Goal: Transaction & Acquisition: Purchase product/service

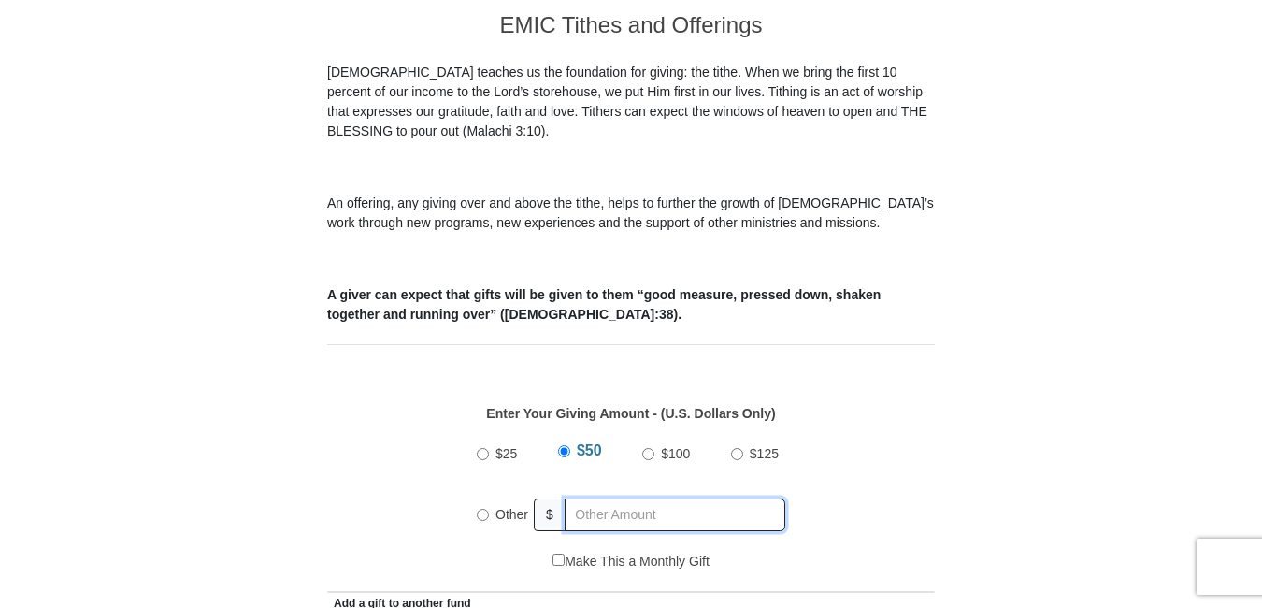
radio input "true"
click at [575, 498] on input "text" at bounding box center [678, 514] width 214 height 33
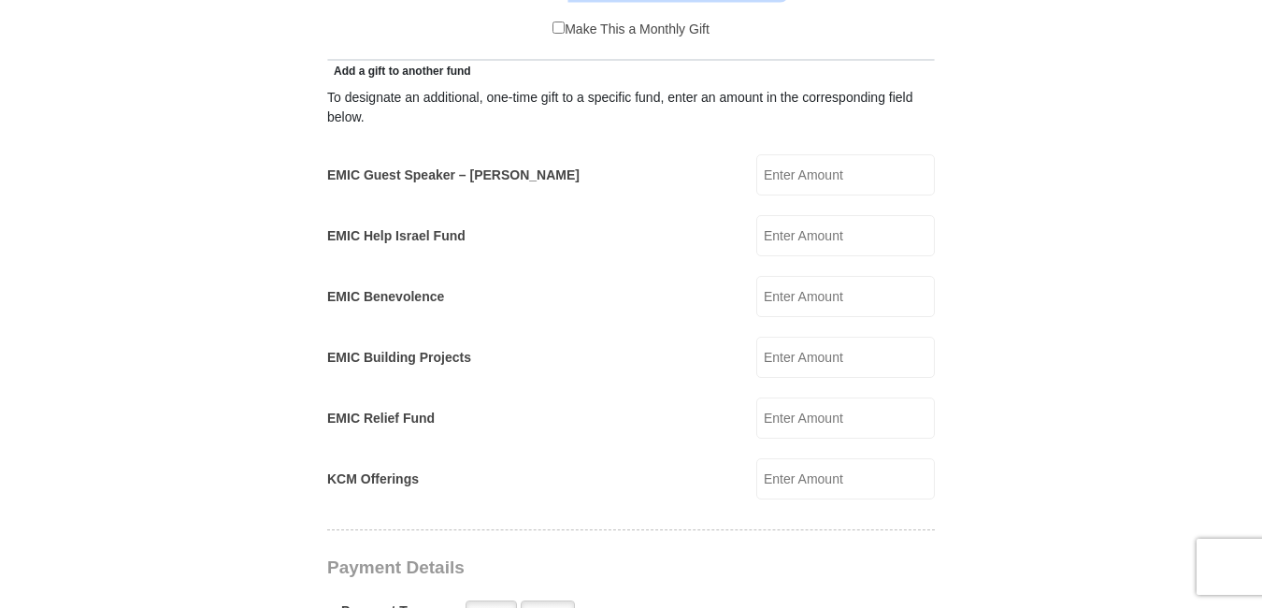
scroll to position [532, 0]
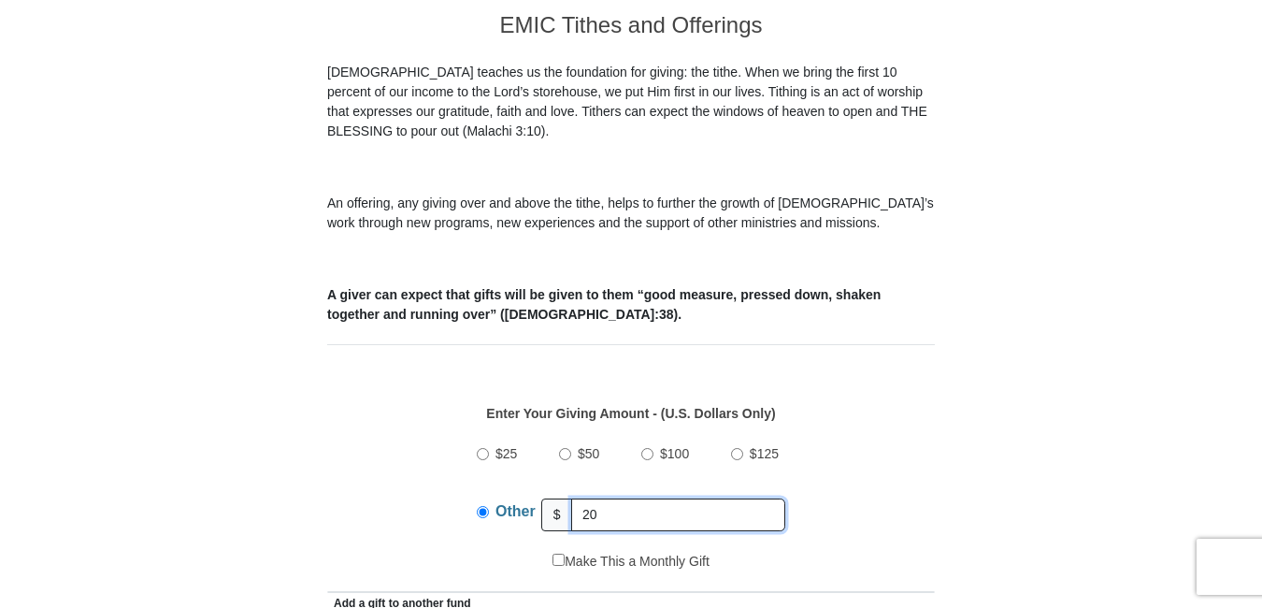
click at [600, 498] on input "20" at bounding box center [678, 514] width 214 height 33
type input "2"
click at [918, 406] on div "Enter Your Giving Amount - (U.S. Dollars Only) Amount must be a valid number Th…" at bounding box center [631, 467] width 608 height 167
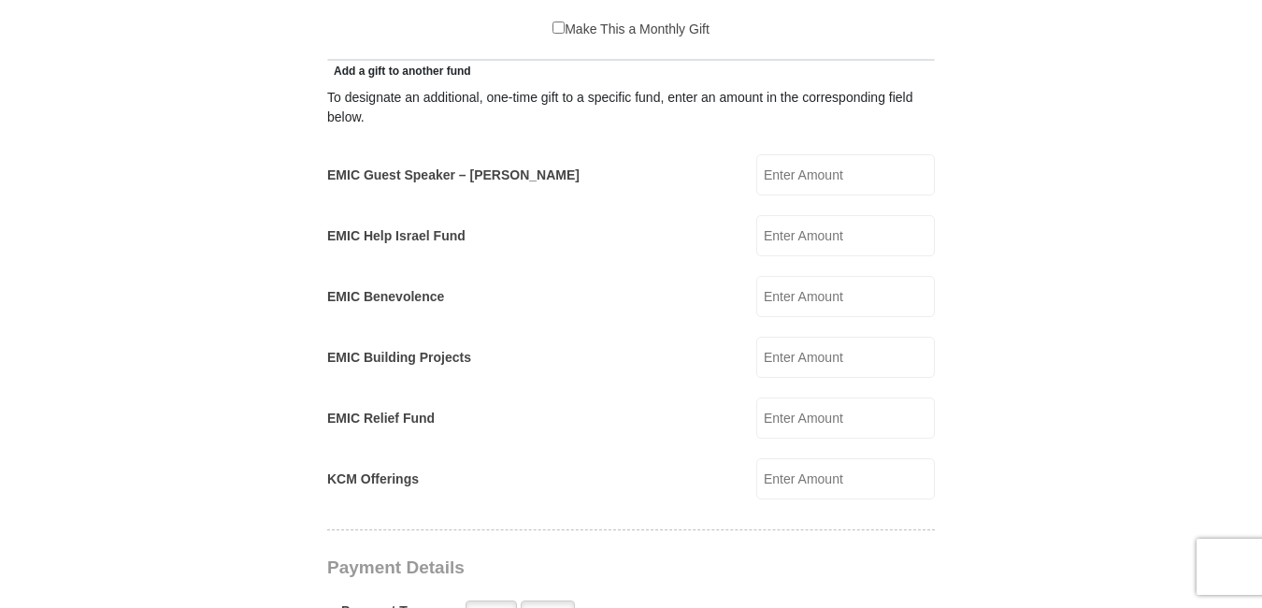
click at [811, 154] on input "EMIC Guest Speaker – Mike Evans" at bounding box center [845, 174] width 179 height 41
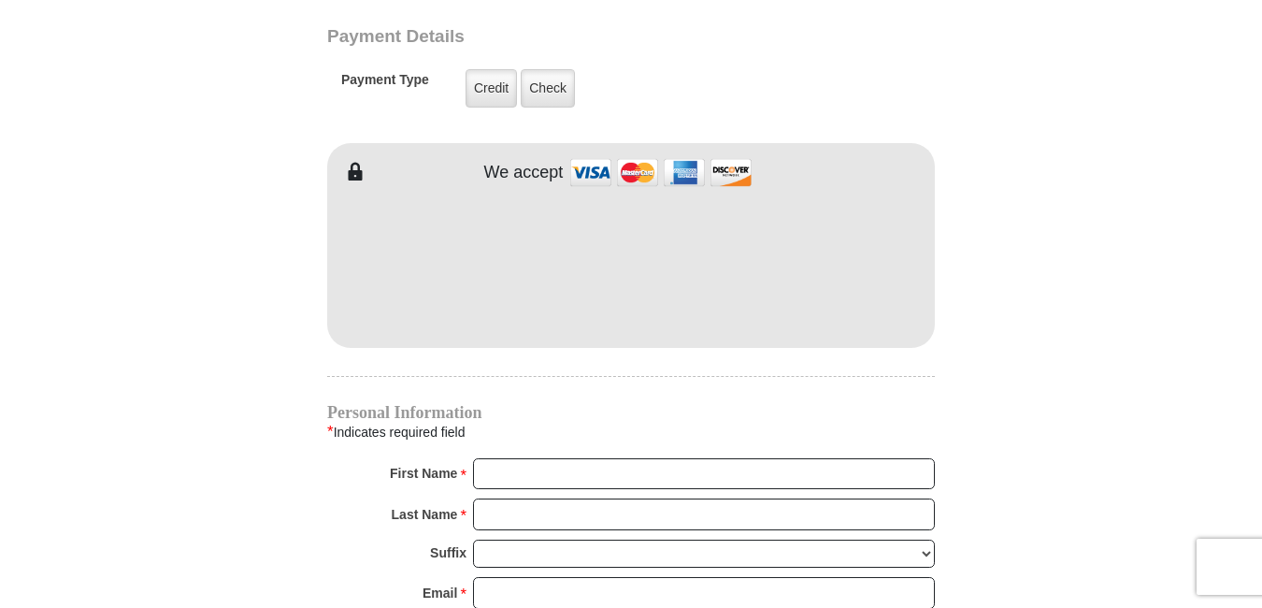
type input "20"
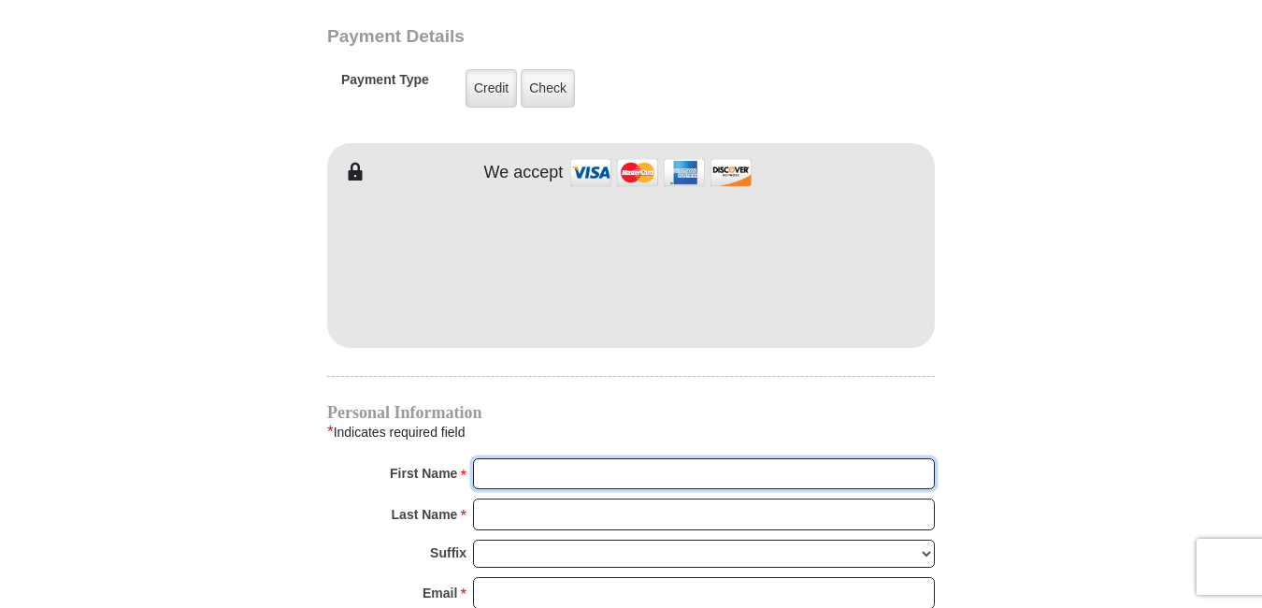
click at [496, 458] on input "First Name *" at bounding box center [704, 474] width 462 height 32
type input "Willis"
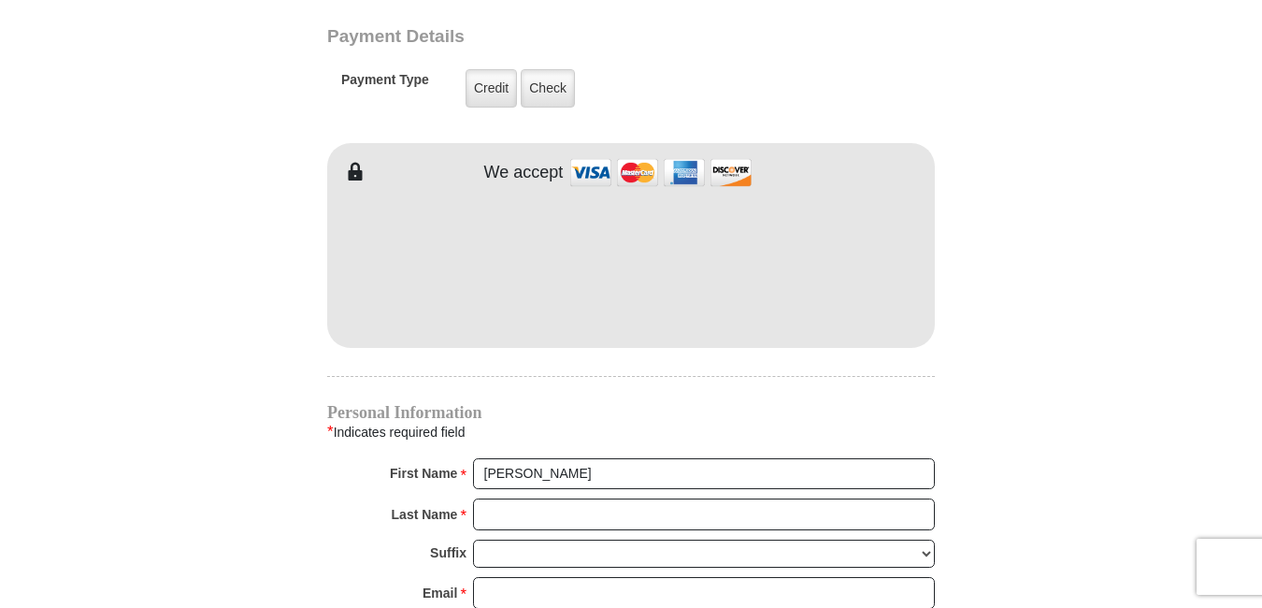
type input "40"
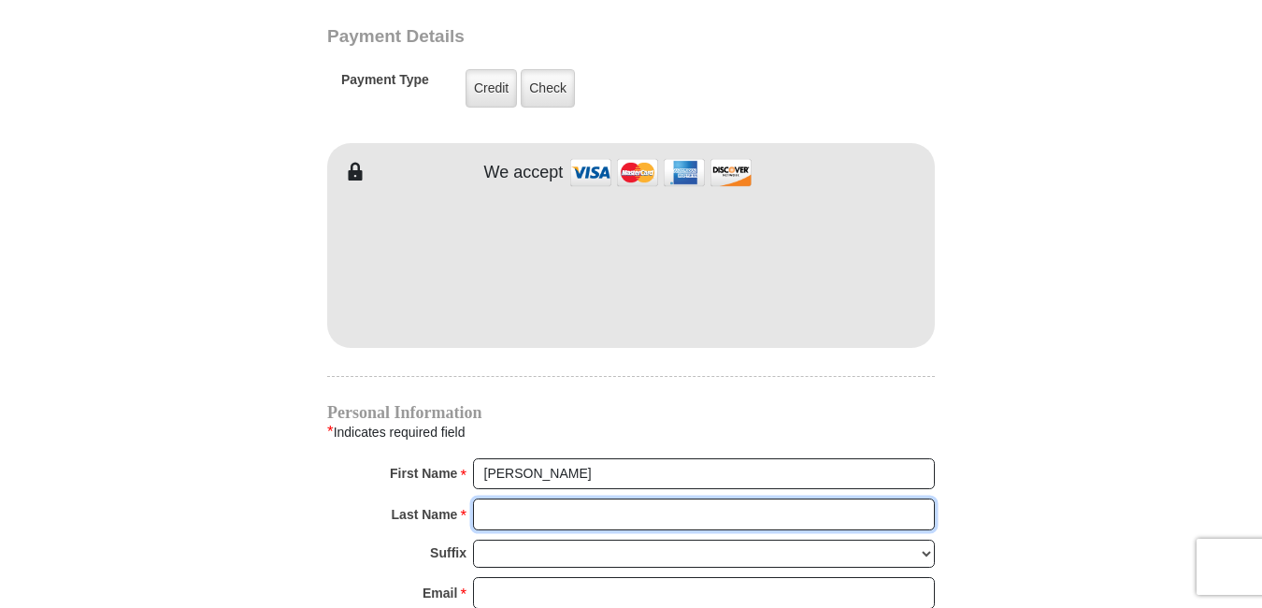
type input "Coverdale"
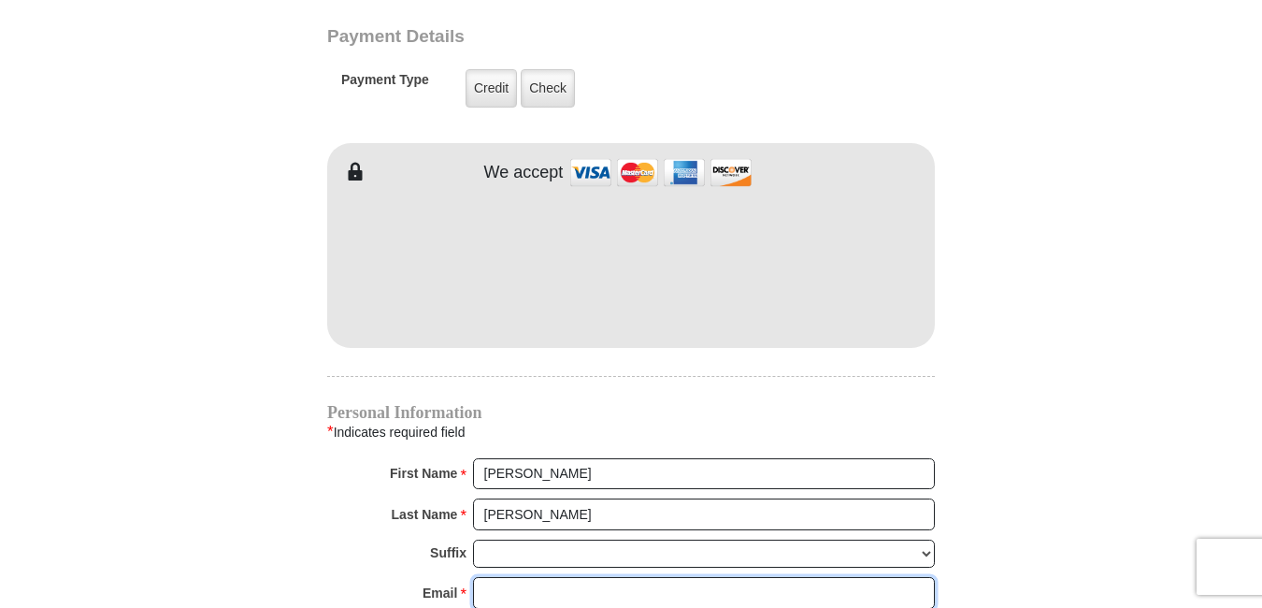
type input "Chosen1555@gmail.com"
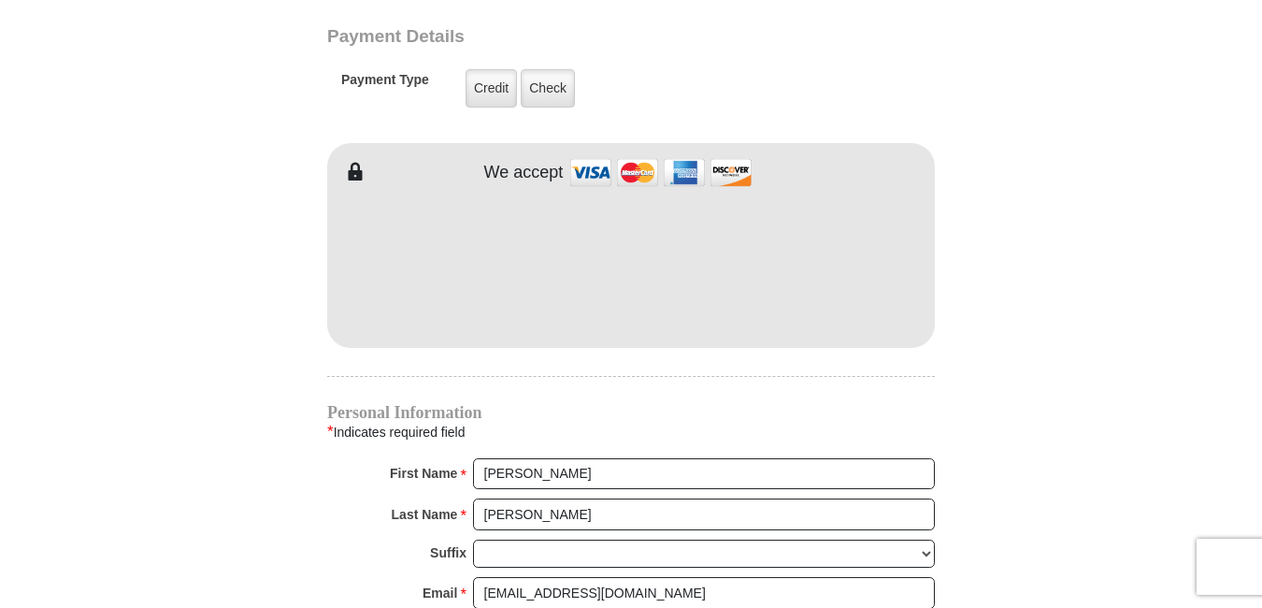
type input "P.O.Box 425"
type input "Bear"
select select "DE"
type input "19701"
type input "3023129355"
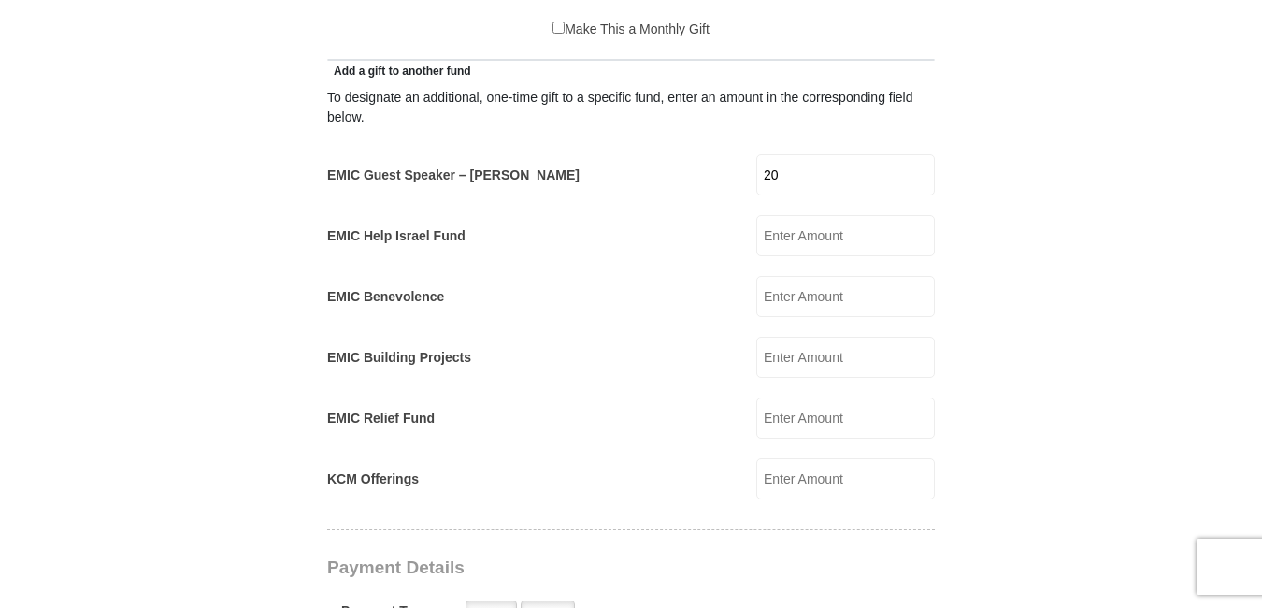
scroll to position [532, 0]
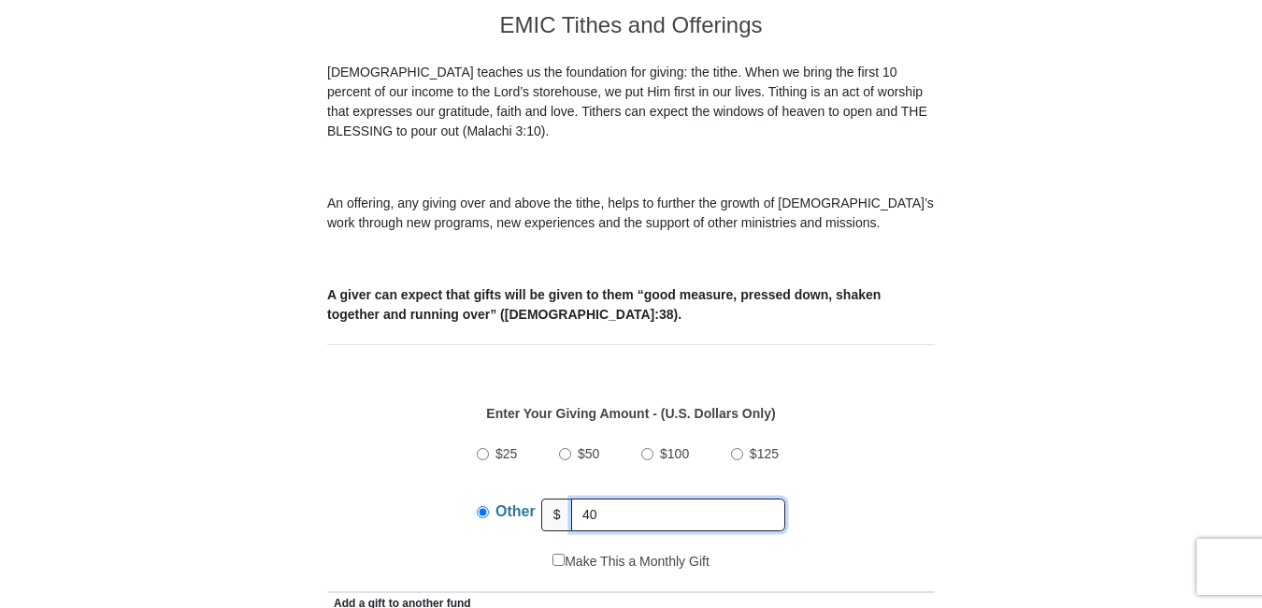
click at [603, 498] on input "40" at bounding box center [678, 514] width 214 height 33
type input "4"
type input "0"
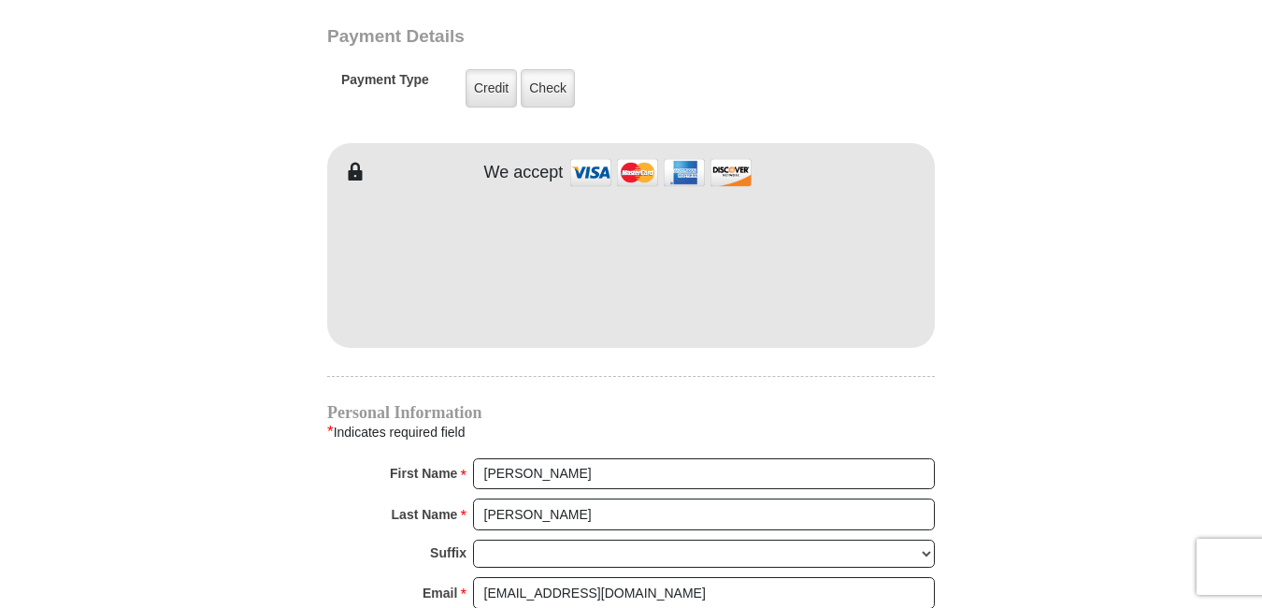
scroll to position [2127, 0]
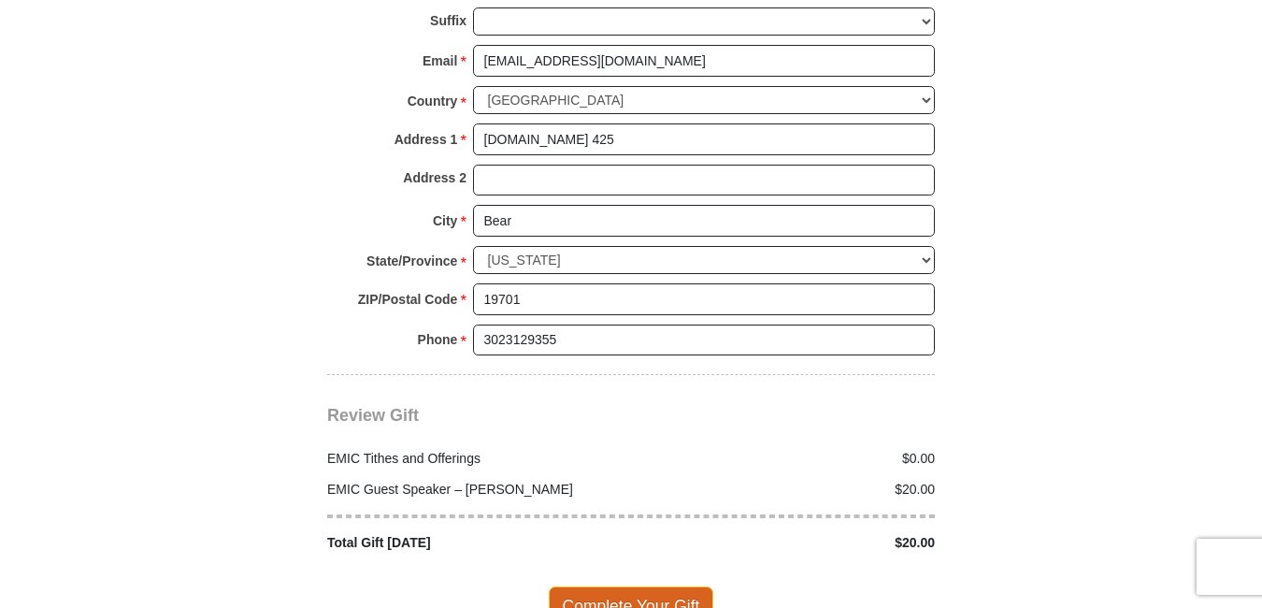
click at [616, 586] on span "Complete Your Gift" at bounding box center [631, 605] width 165 height 39
